Goal: Find specific page/section: Find specific page/section

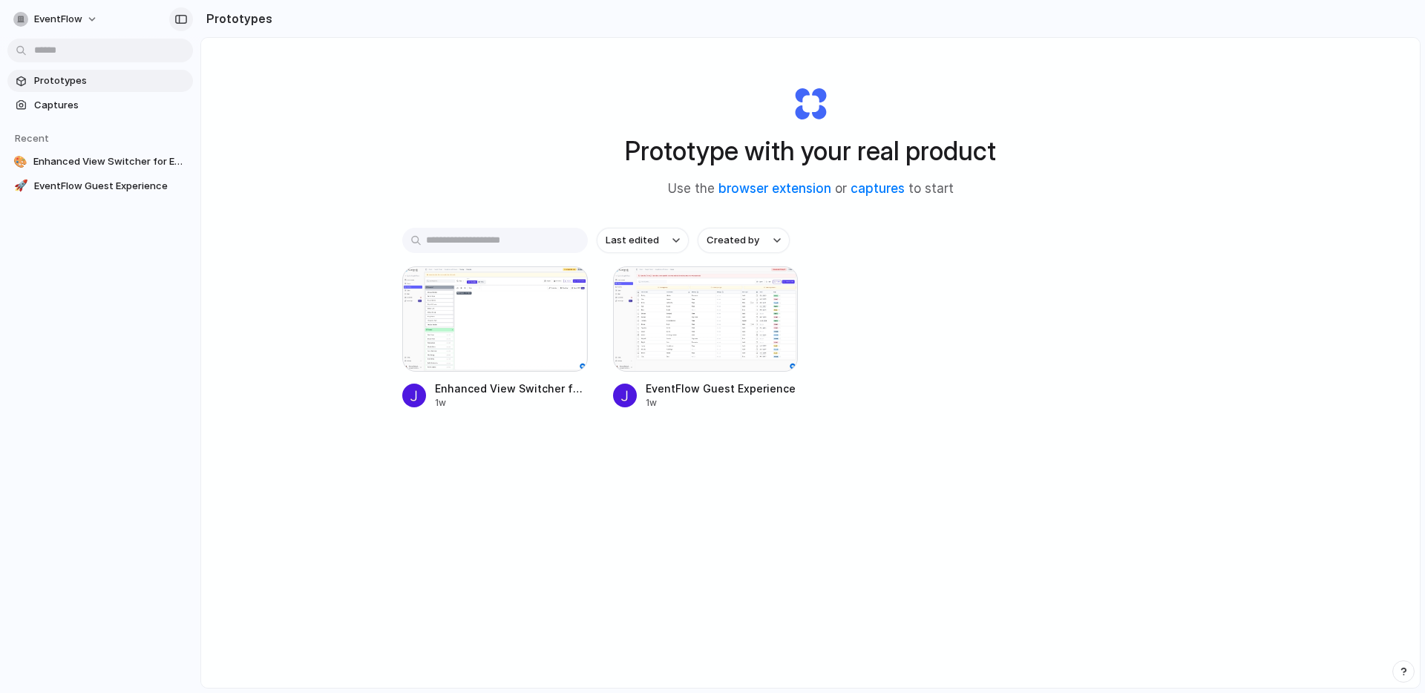
click at [177, 19] on div "button" at bounding box center [180, 19] width 13 height 10
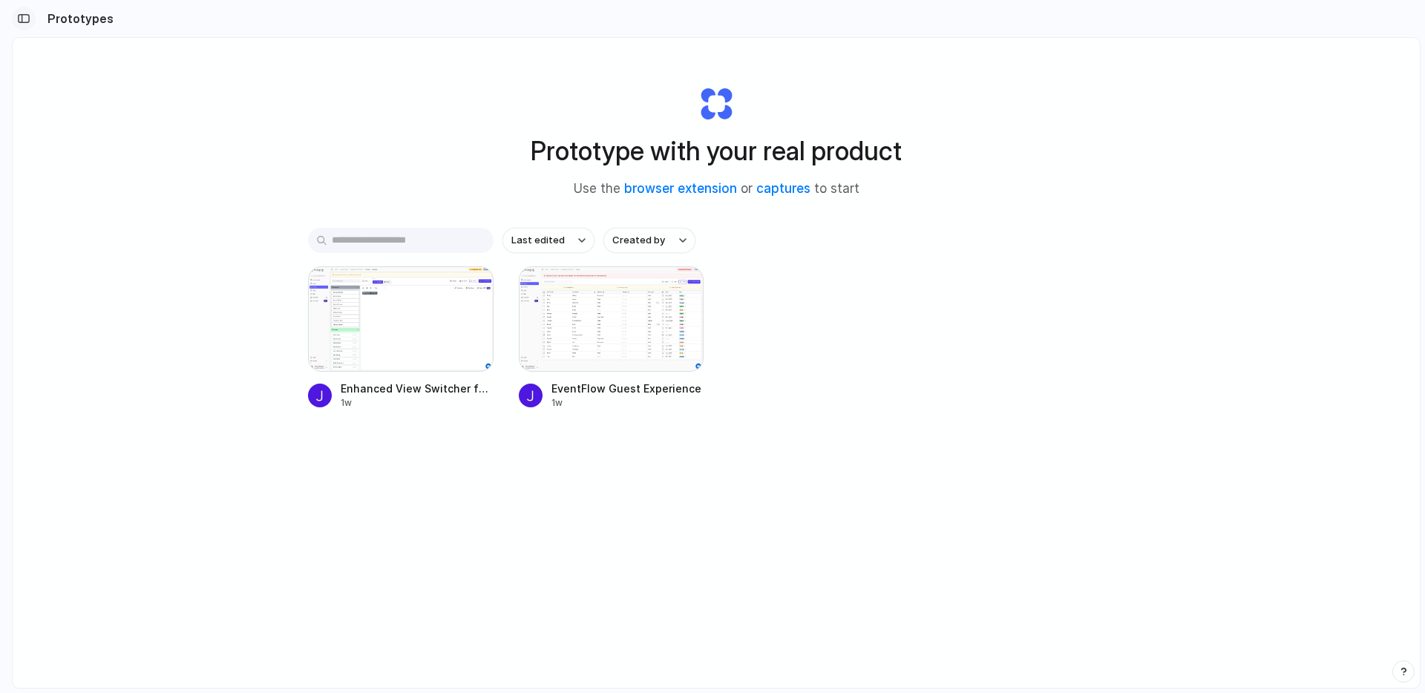
click at [24, 20] on div "button" at bounding box center [23, 18] width 13 height 10
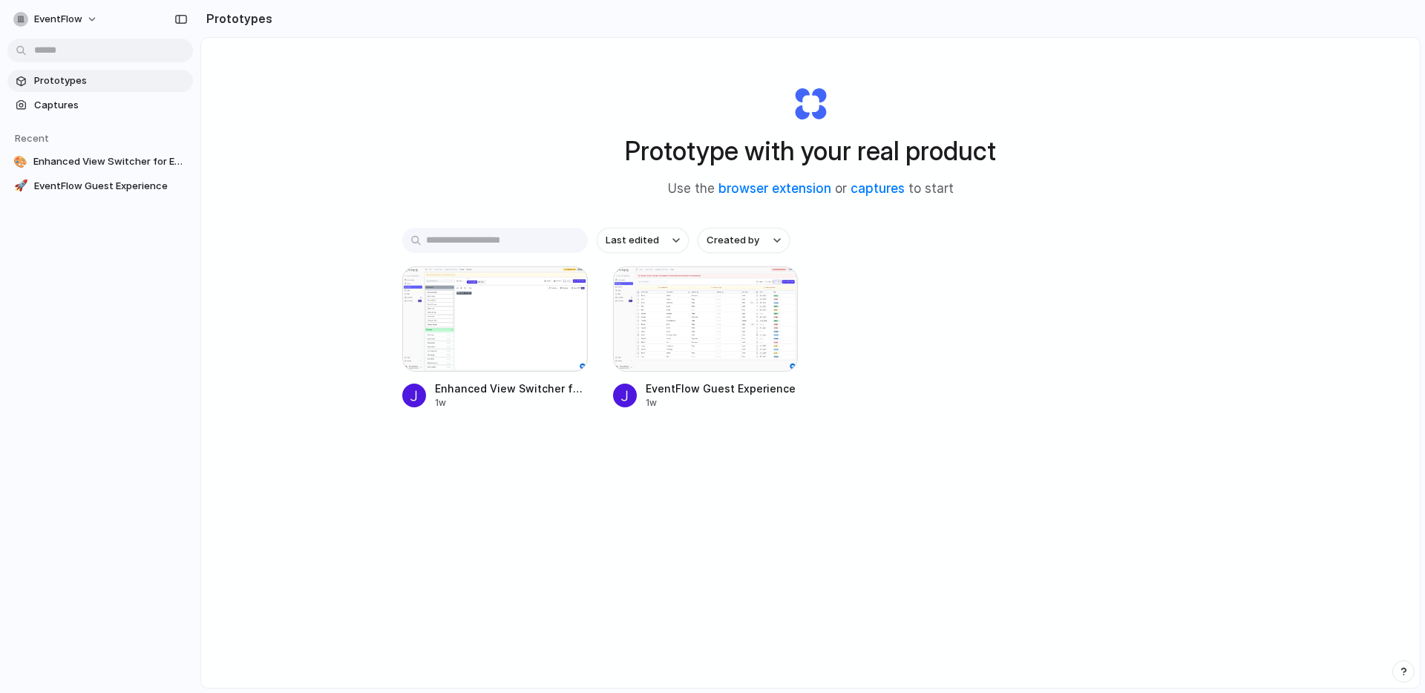
click at [453, 245] on input "text" at bounding box center [495, 240] width 186 height 25
click at [157, 55] on body "EventFlow Prototypes Captures Recent 🎨 Enhanced View Switcher for EventFlow Gue…" at bounding box center [712, 346] width 1425 height 693
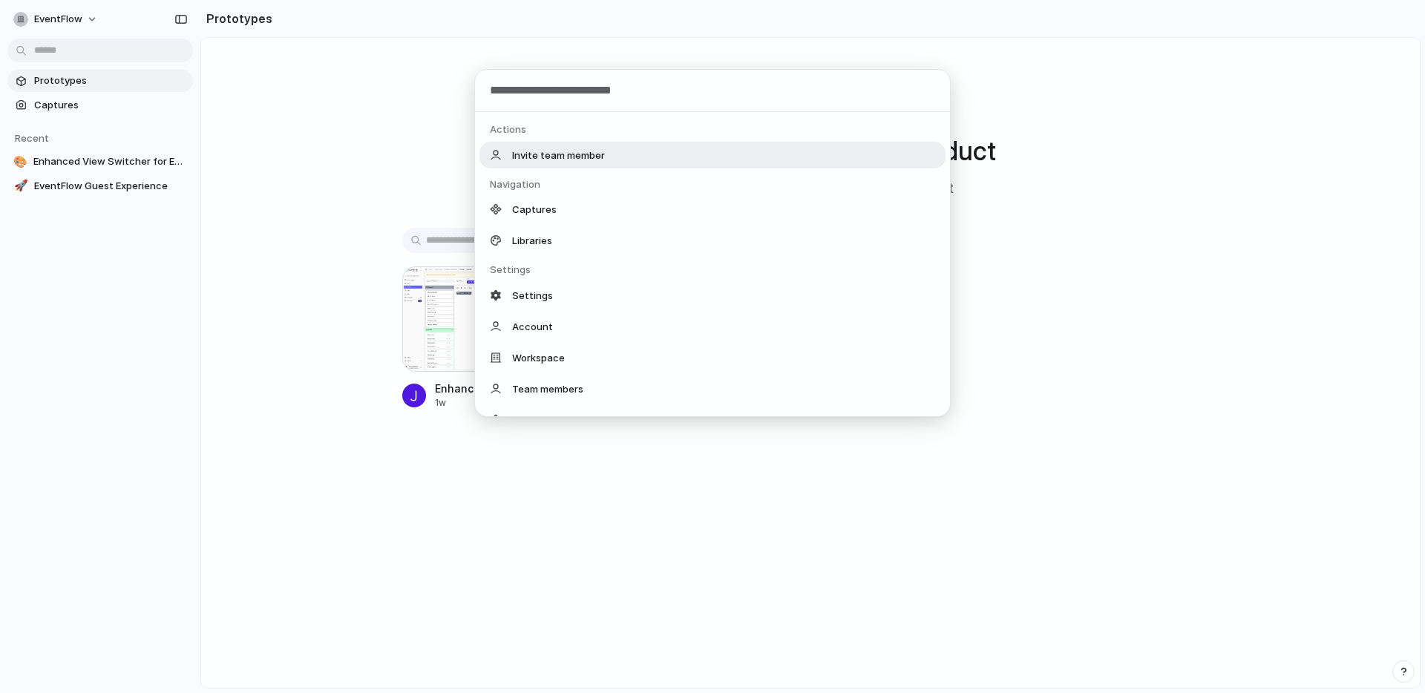
click at [149, 45] on div "Actions Invite team member Navigation Captures Libraries Settings Settings Acco…" at bounding box center [712, 346] width 1425 height 693
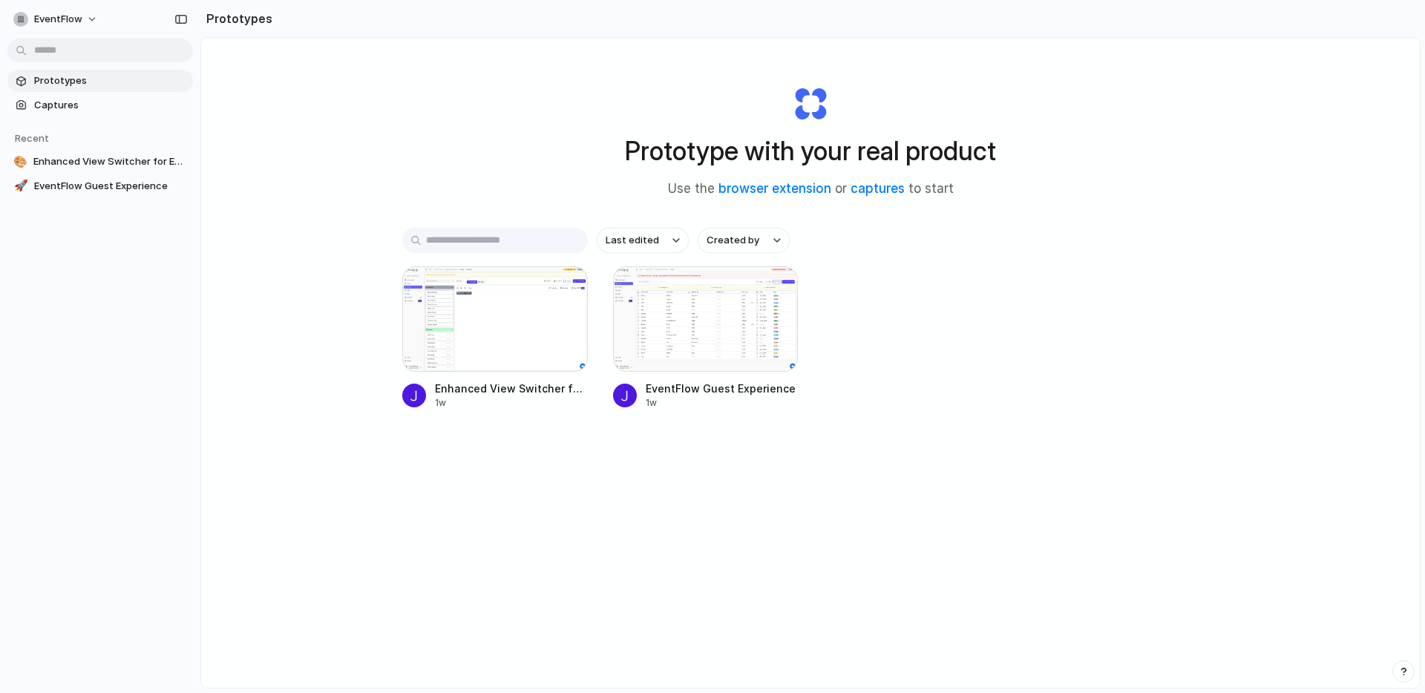
click at [150, 41] on body "EventFlow Prototypes Captures Recent 🎨 Enhanced View Switcher for EventFlow Gue…" at bounding box center [712, 346] width 1425 height 693
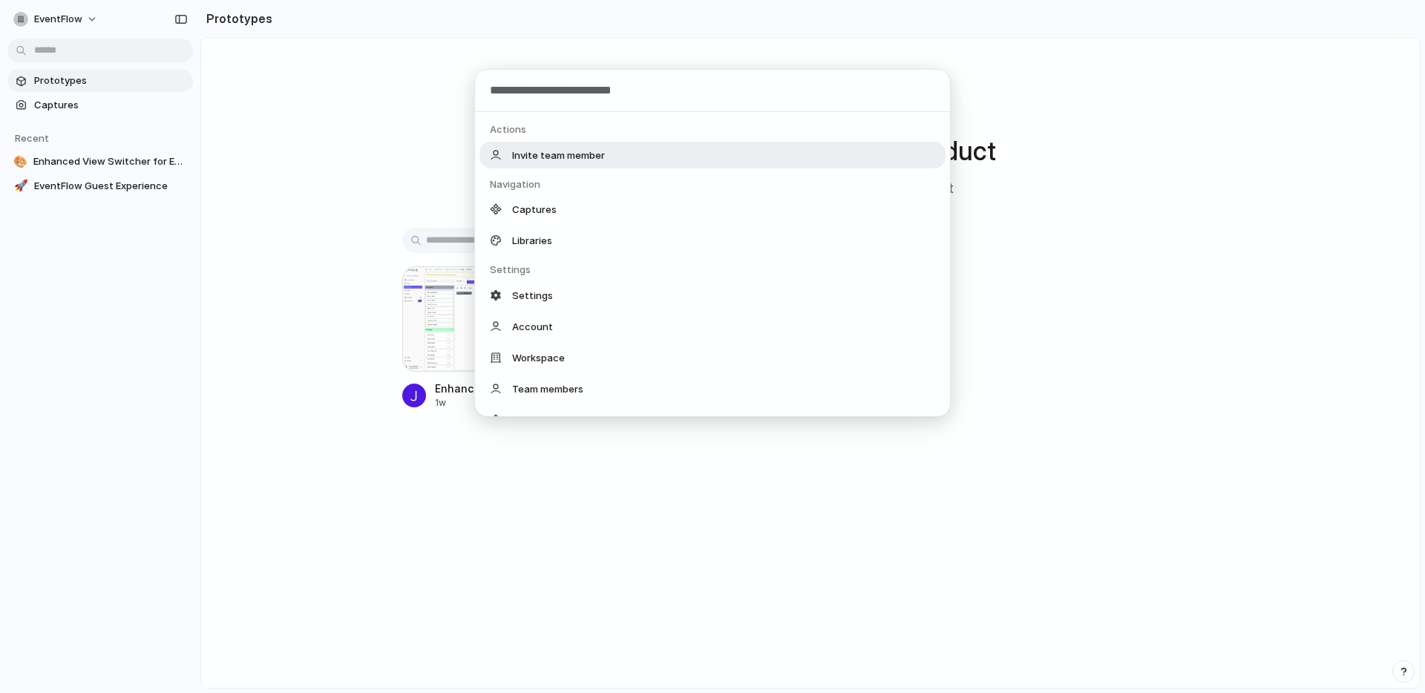
click at [144, 45] on div "Actions Invite team member Navigation Captures Libraries Settings Settings Acco…" at bounding box center [712, 346] width 1425 height 693
click at [54, 50] on body "EventFlow Prototypes Captures Recent 🎨 Enhanced View Switcher for EventFlow Gue…" at bounding box center [712, 346] width 1425 height 693
click at [56, 52] on div "Actions Invite team member Navigation Captures Libraries Settings Settings Acco…" at bounding box center [712, 346] width 1425 height 693
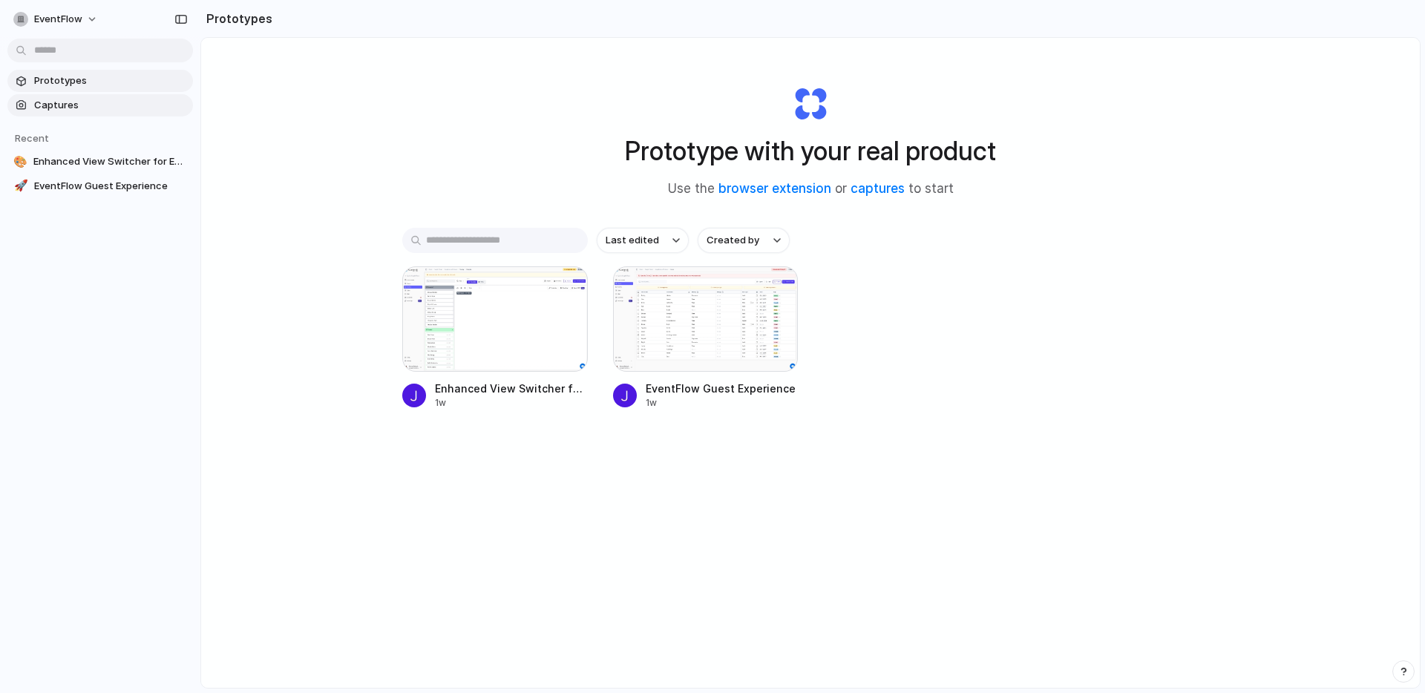
click at [56, 111] on span "Captures" at bounding box center [110, 105] width 153 height 15
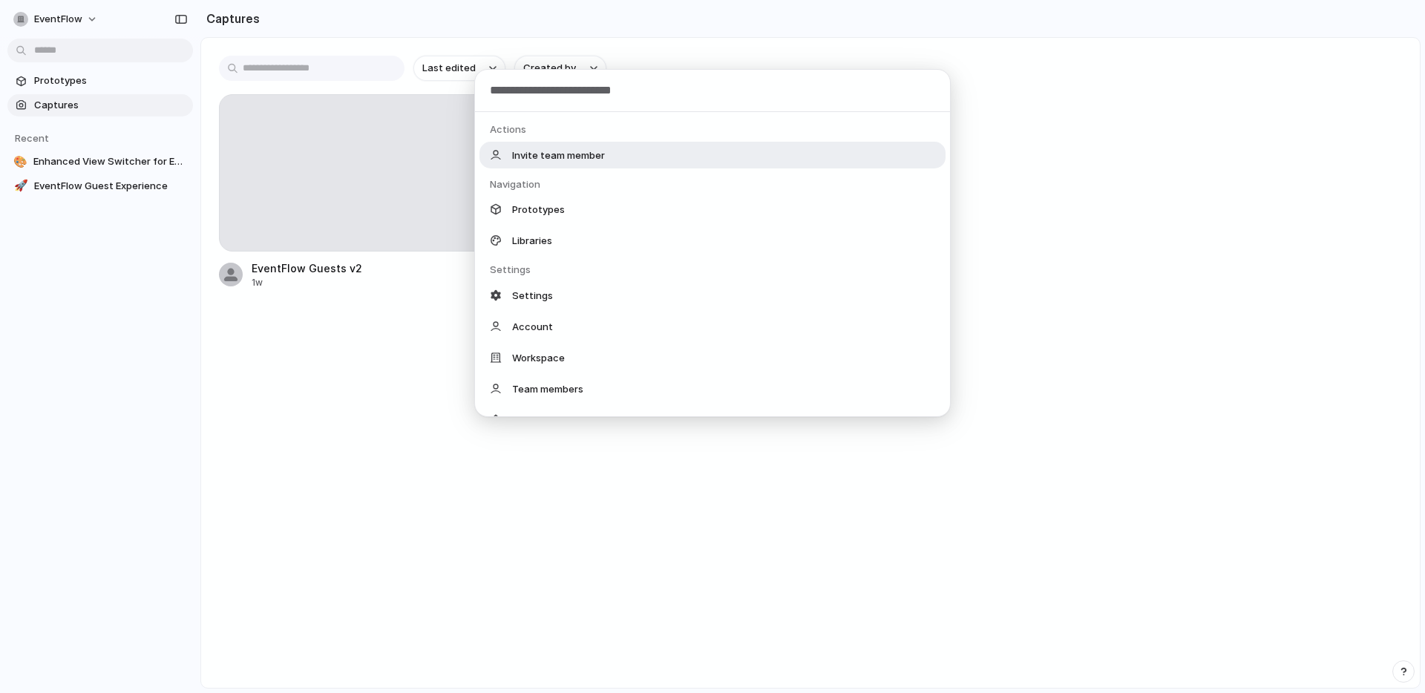
click at [61, 42] on body "EventFlow Prototypes Captures Recent 🎨 Enhanced View Switcher for EventFlow Gue…" at bounding box center [712, 346] width 1425 height 693
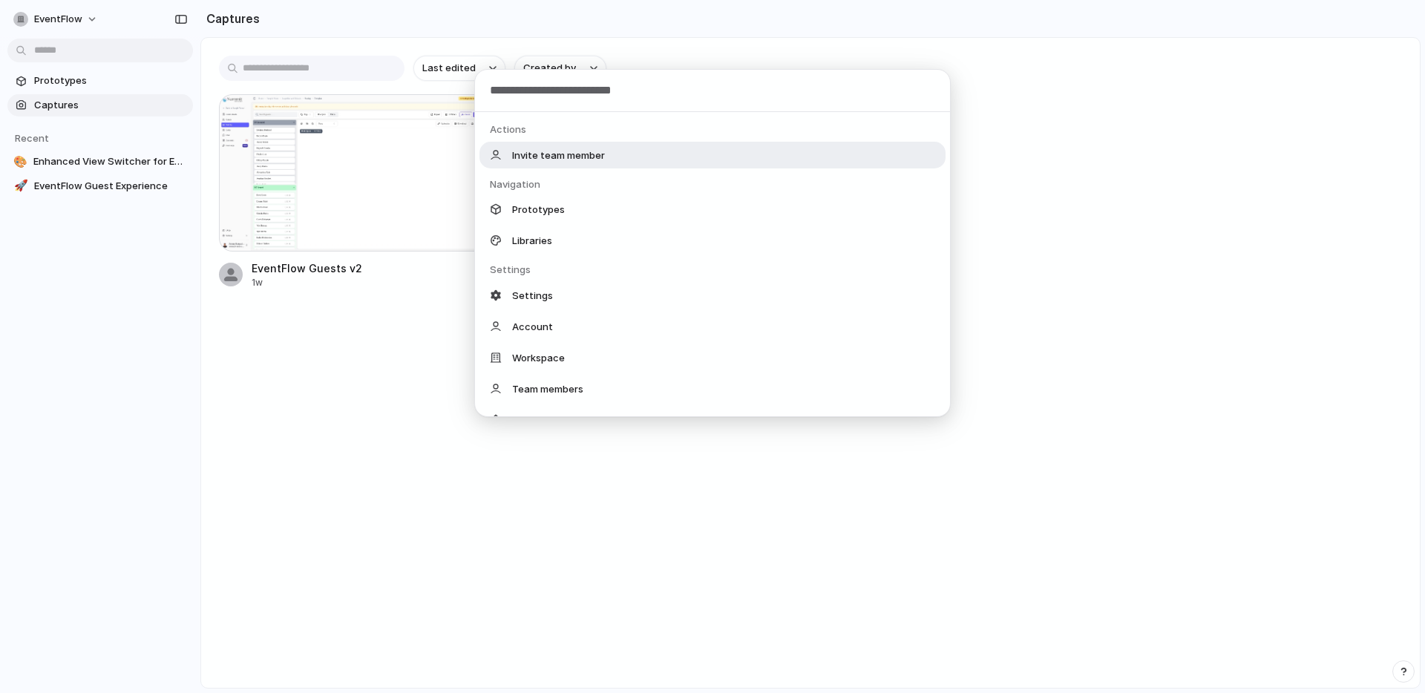
click at [59, 55] on div "Actions Invite team member Navigation Prototypes Libraries Settings Settings Ac…" at bounding box center [712, 346] width 1425 height 693
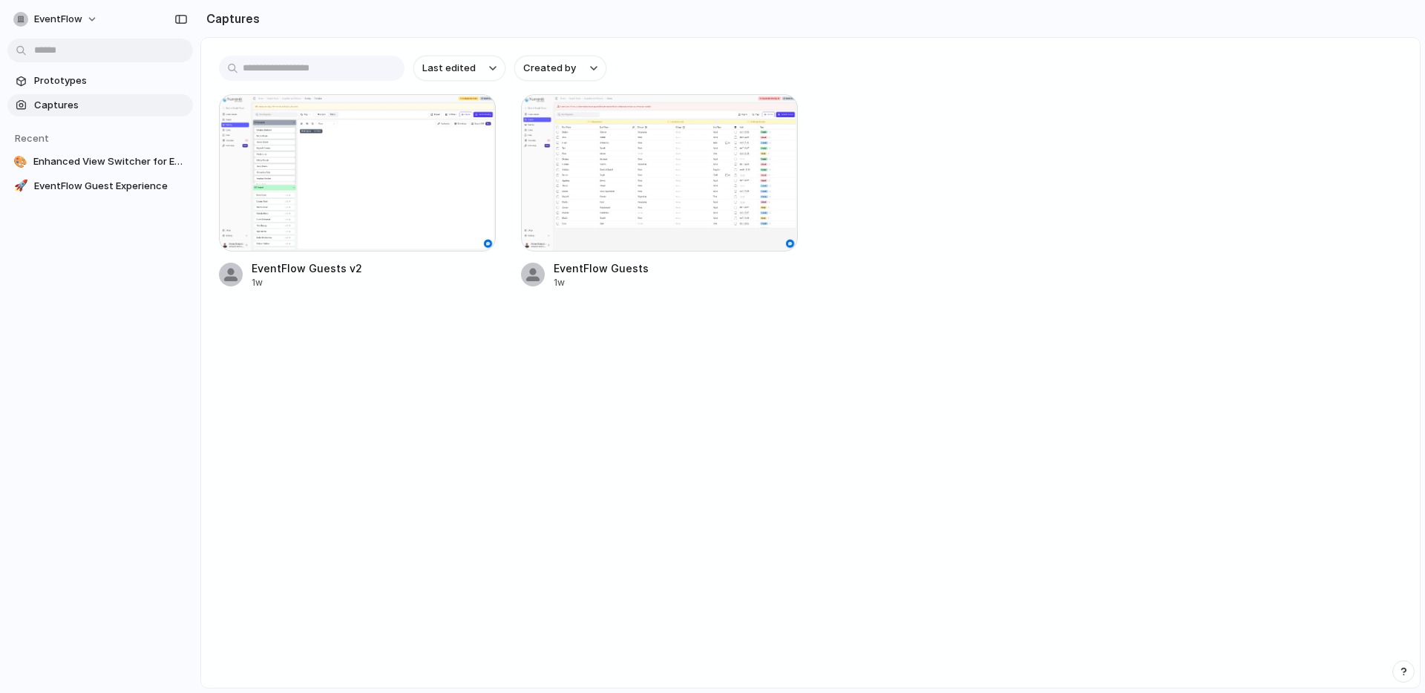
click at [295, 66] on input "text" at bounding box center [312, 68] width 186 height 25
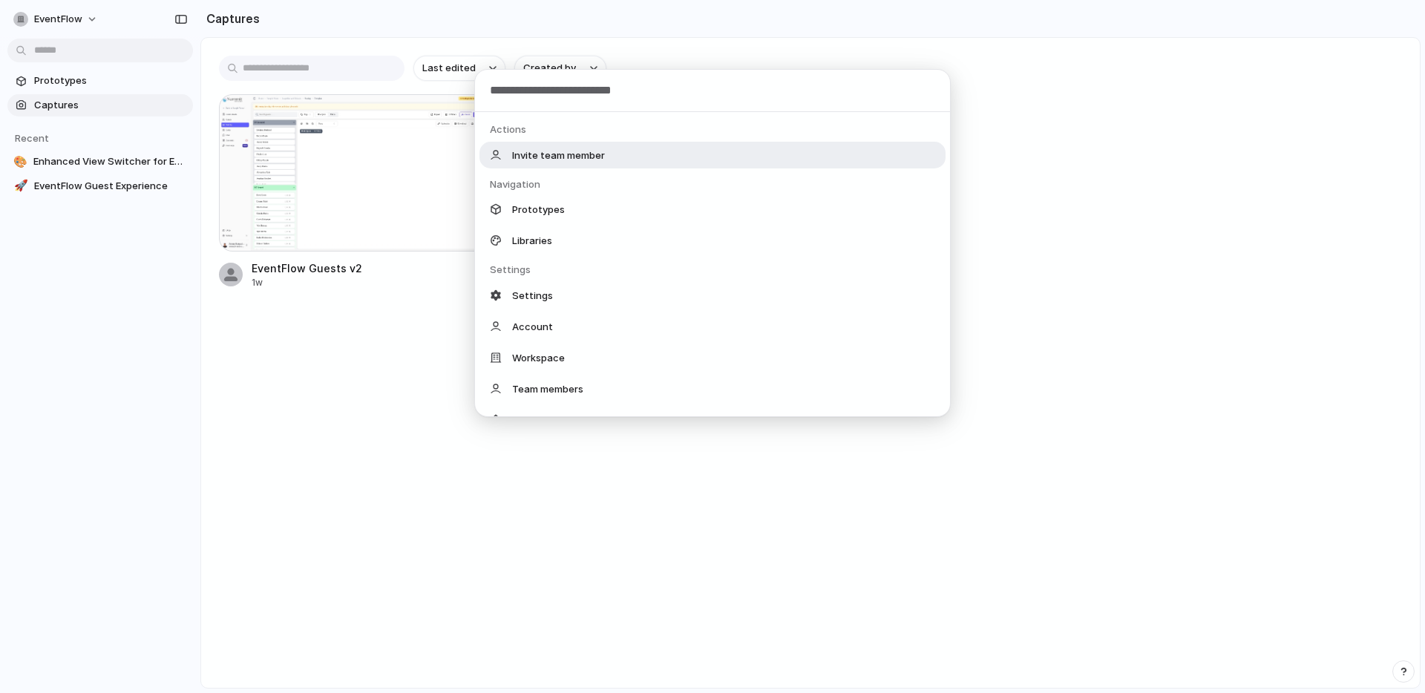
click at [45, 53] on body "EventFlow Prototypes Captures Recent 🎨 Enhanced View Switcher for EventFlow Gue…" at bounding box center [712, 346] width 1425 height 693
click at [45, 53] on div "Actions Invite team member Navigation Prototypes Libraries Settings Settings Ac…" at bounding box center [712, 346] width 1425 height 693
click at [94, 49] on body "EventFlow Prototypes Captures Recent 🎨 Enhanced View Switcher for EventFlow Gue…" at bounding box center [712, 346] width 1425 height 693
click at [290, 81] on div "Actions Invite team member Navigation Prototypes Libraries Settings Settings Ac…" at bounding box center [712, 346] width 1425 height 693
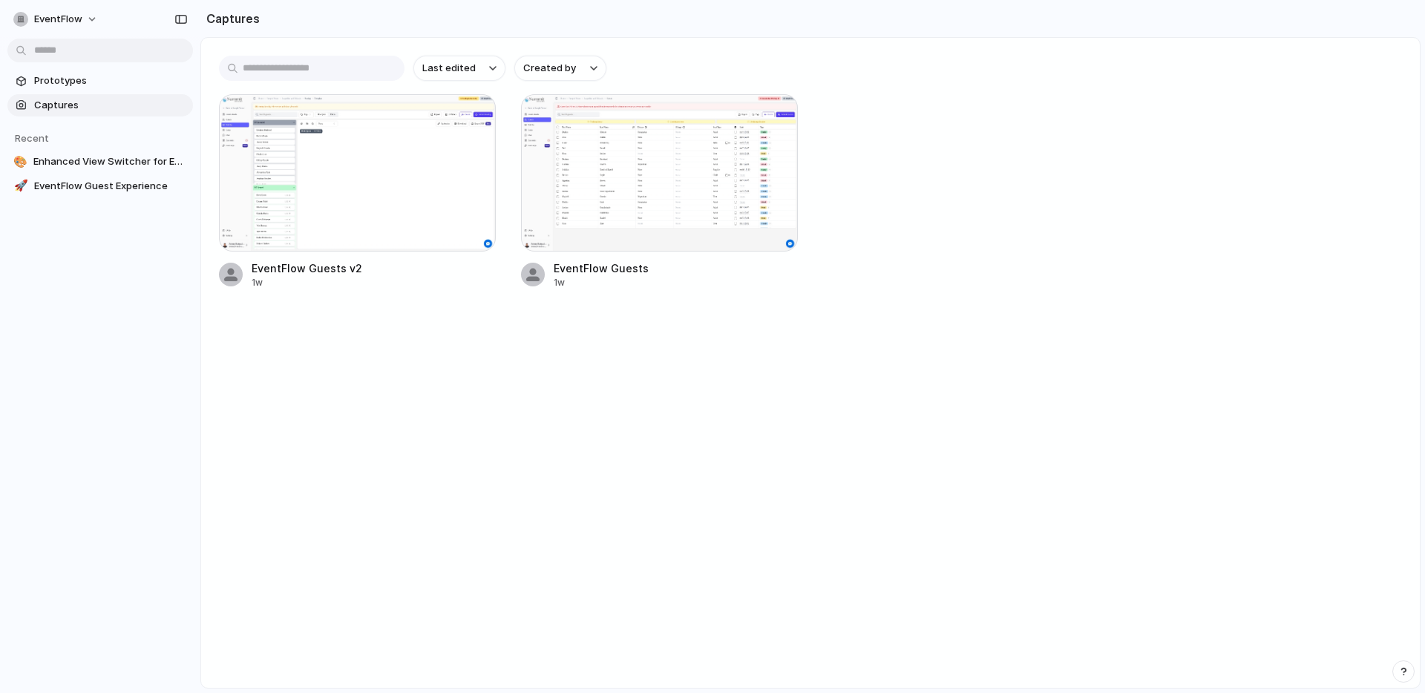
click at [290, 72] on input "text" at bounding box center [312, 68] width 186 height 25
click at [290, 71] on input "text" at bounding box center [312, 68] width 186 height 25
type input "*"
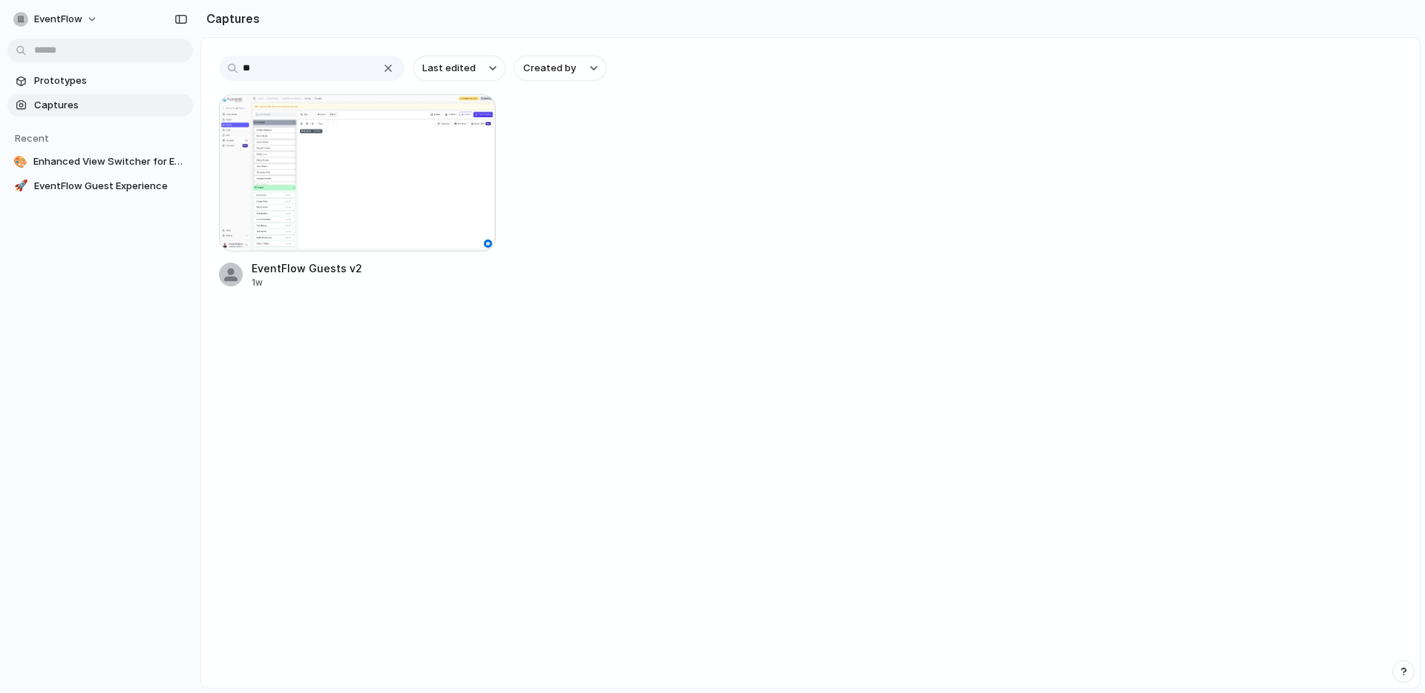
type input "*"
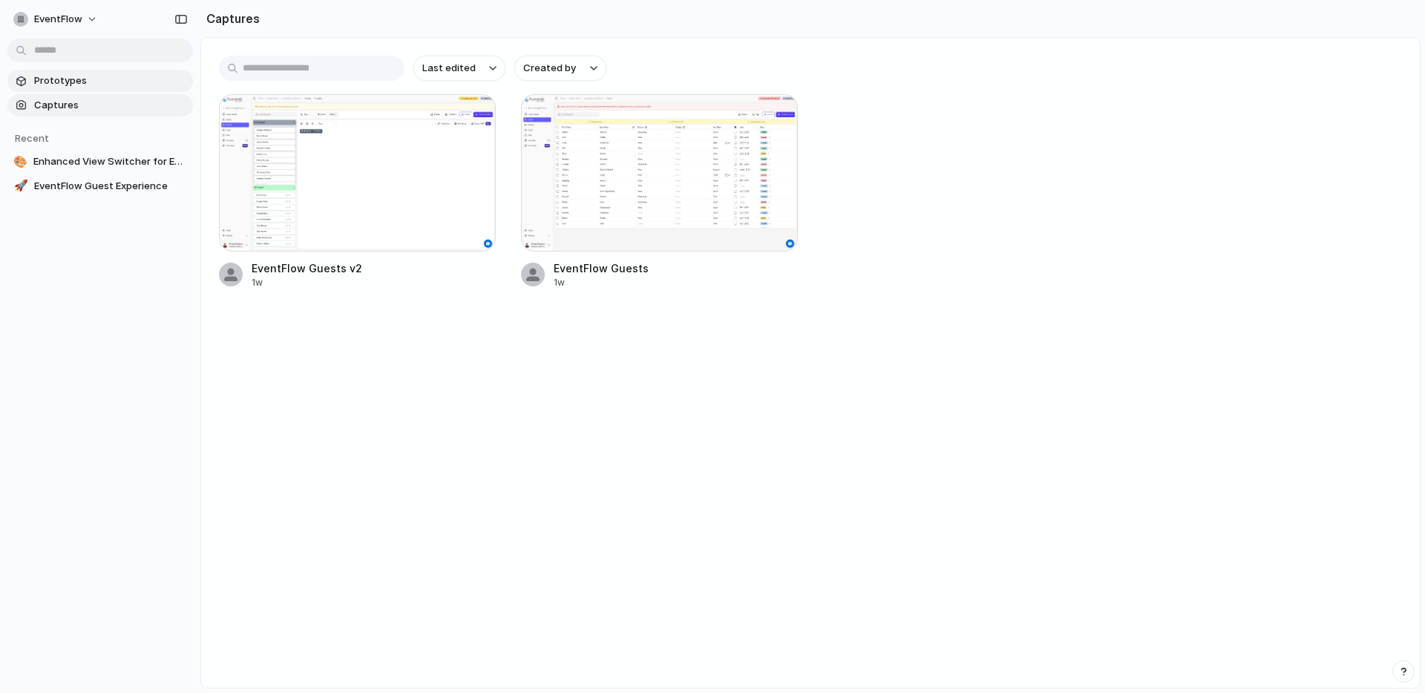
click at [114, 79] on span "Prototypes" at bounding box center [110, 80] width 153 height 15
